Goal: Information Seeking & Learning: Obtain resource

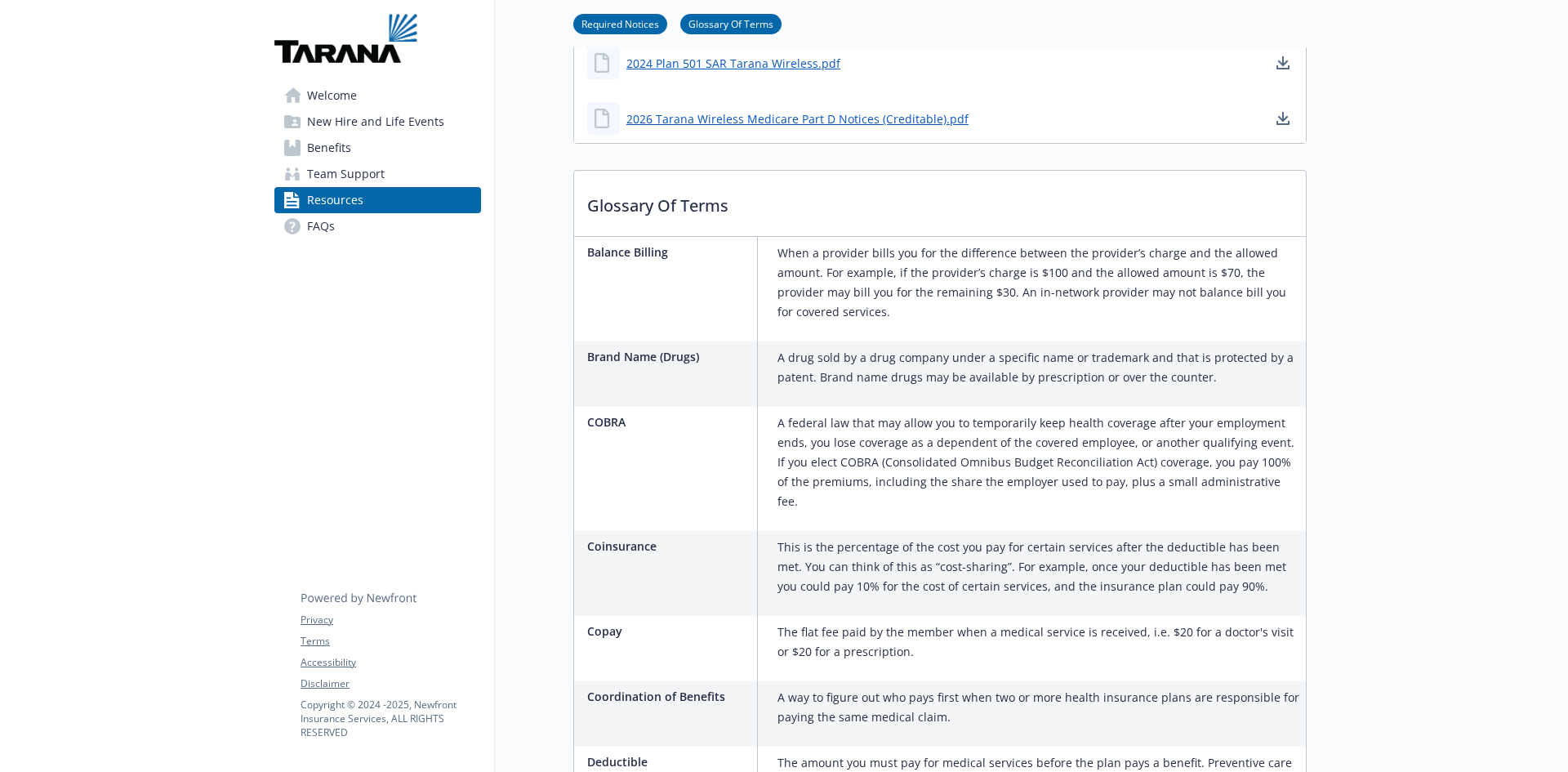
scroll to position [817, 0]
